Goal: Information Seeking & Learning: Learn about a topic

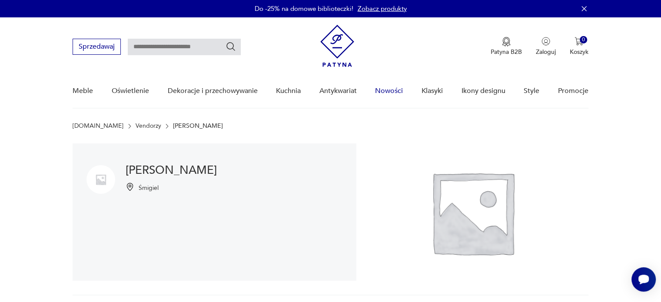
click at [386, 90] on link "Nowości" at bounding box center [389, 90] width 28 height 33
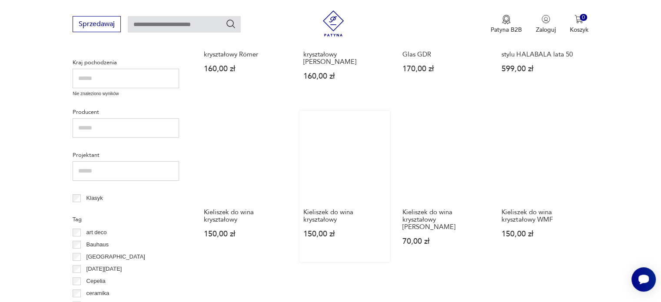
scroll to position [299, 0]
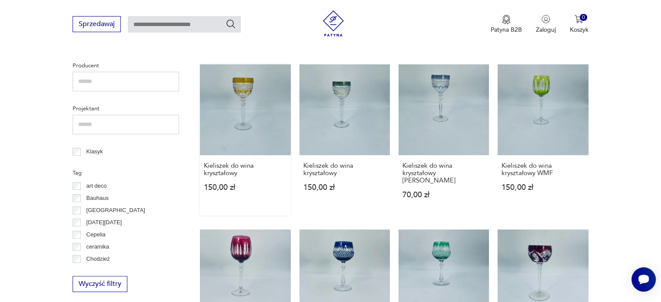
click at [248, 95] on link "Kieliszek do wina kryształowy 150,00 zł" at bounding box center [245, 139] width 90 height 151
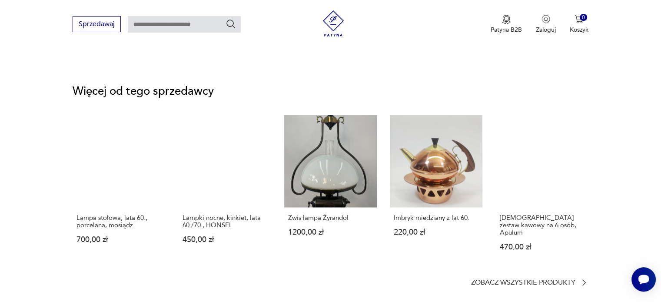
scroll to position [1216, 0]
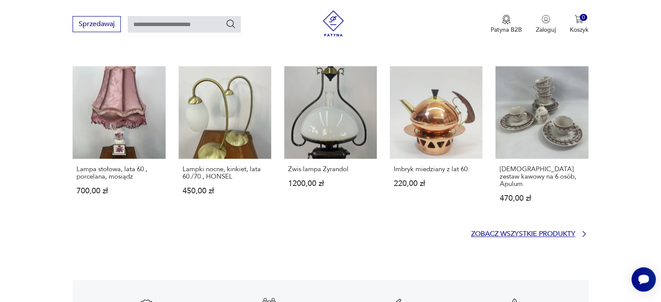
click at [511, 231] on p "Zobacz wszystkie produkty" at bounding box center [523, 234] width 104 height 6
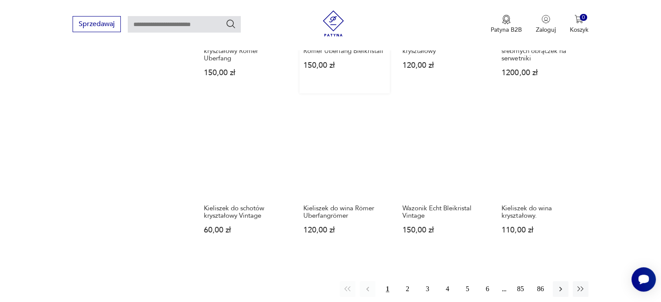
scroll to position [787, 0]
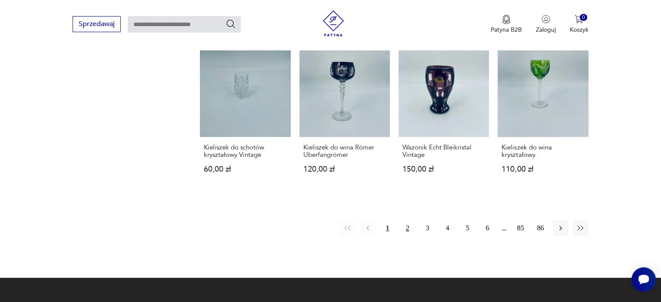
click at [406, 220] on button "2" at bounding box center [408, 228] width 16 height 16
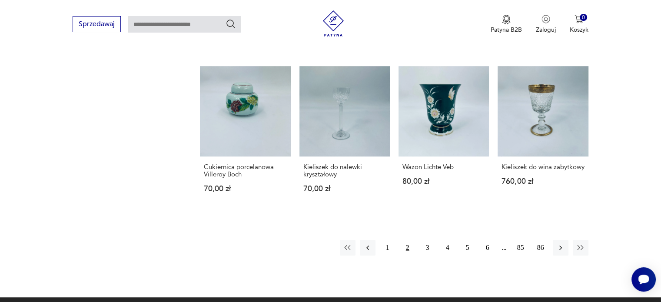
scroll to position [754, 0]
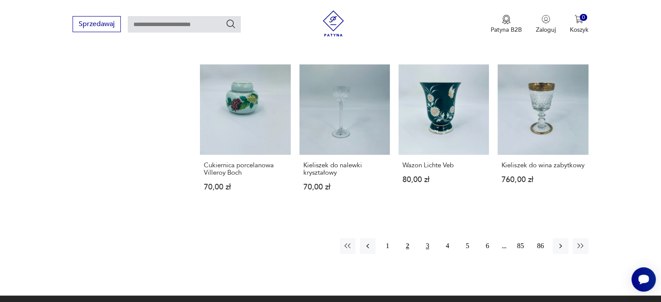
click at [427, 252] on button "3" at bounding box center [428, 246] width 16 height 16
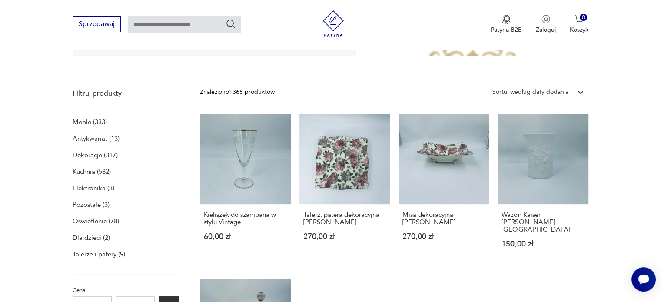
scroll to position [169, 0]
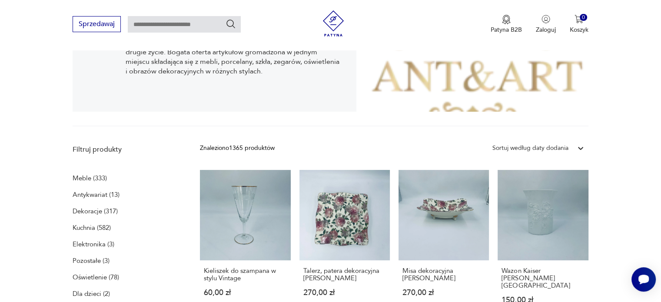
click at [579, 147] on icon at bounding box center [580, 148] width 5 height 3
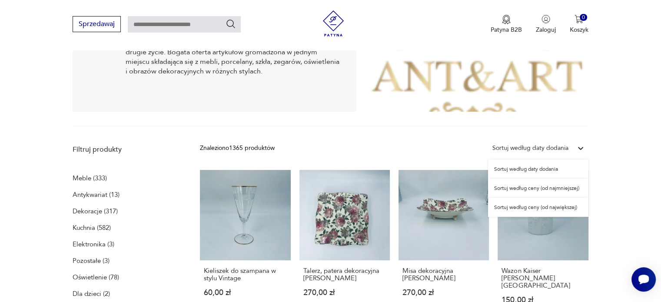
click at [546, 206] on div "Sortuj według ceny (od największej)" at bounding box center [538, 207] width 100 height 19
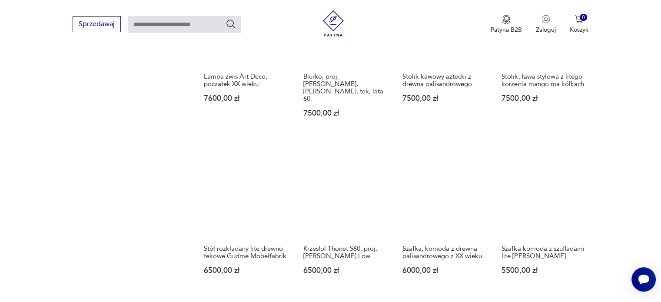
scroll to position [787, 0]
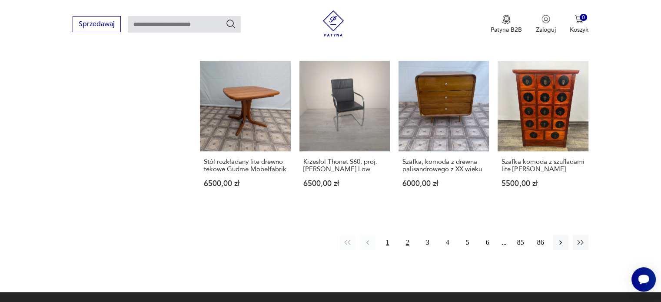
click at [408, 235] on button "2" at bounding box center [408, 243] width 16 height 16
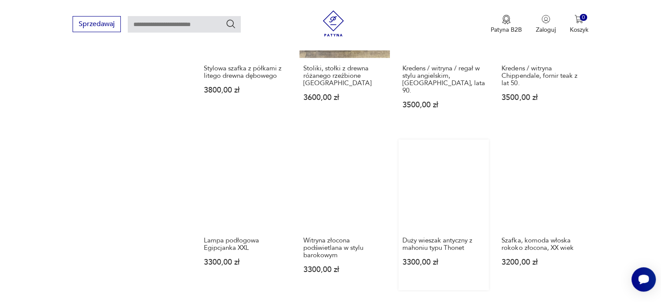
scroll to position [831, 0]
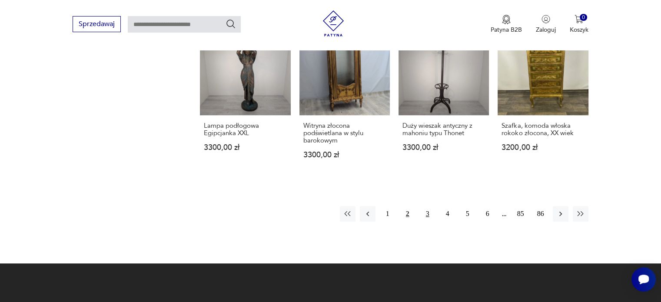
click at [425, 206] on button "3" at bounding box center [428, 214] width 16 height 16
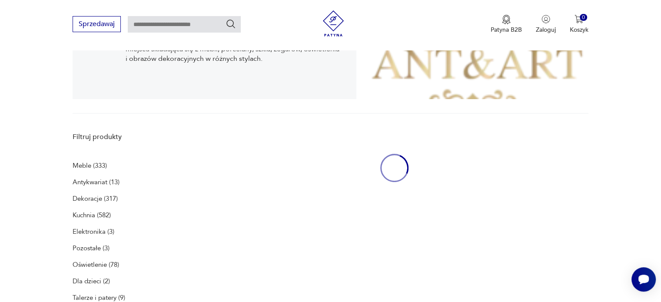
scroll to position [179, 0]
